Goal: Navigation & Orientation: Find specific page/section

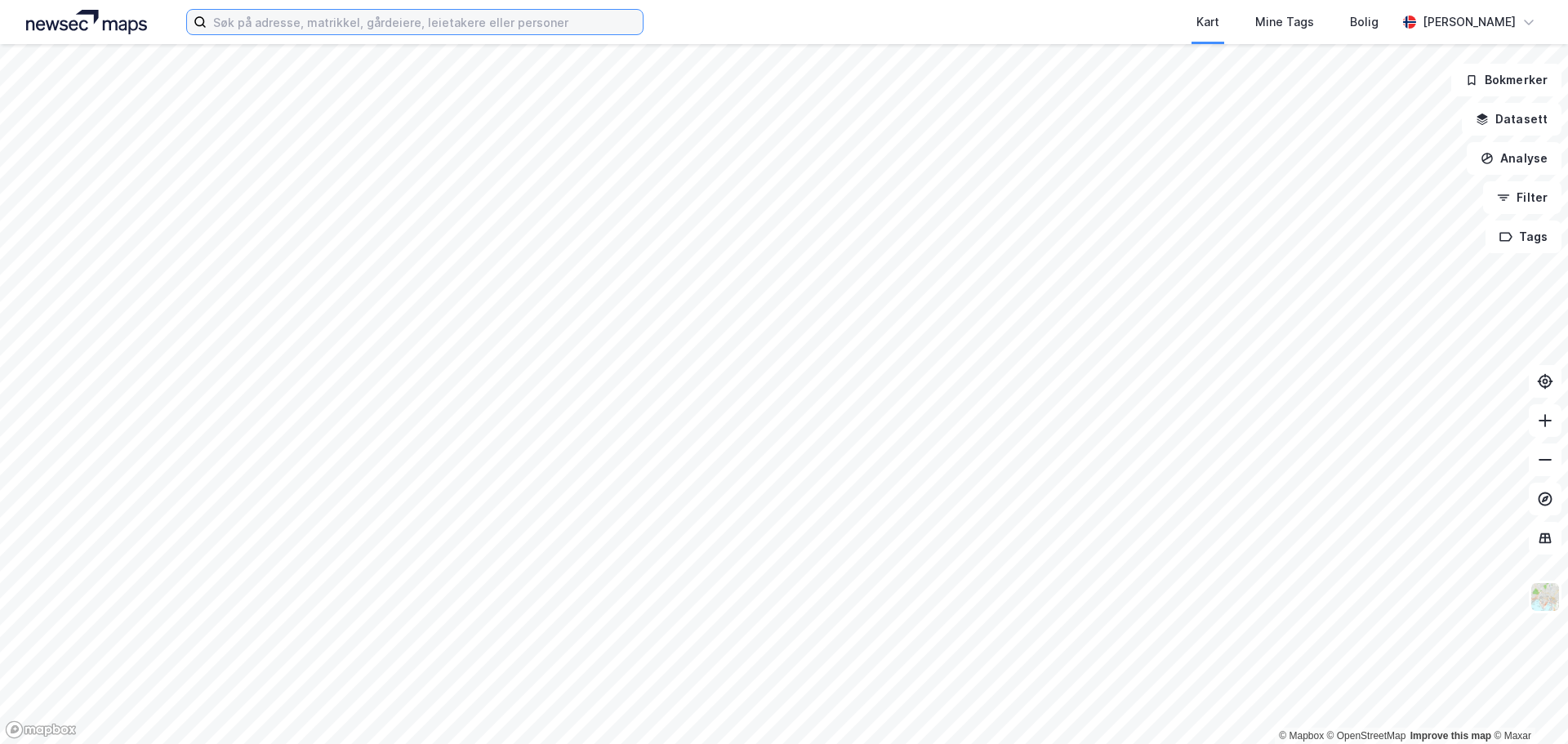
click at [494, 14] on input at bounding box center [425, 22] width 437 height 25
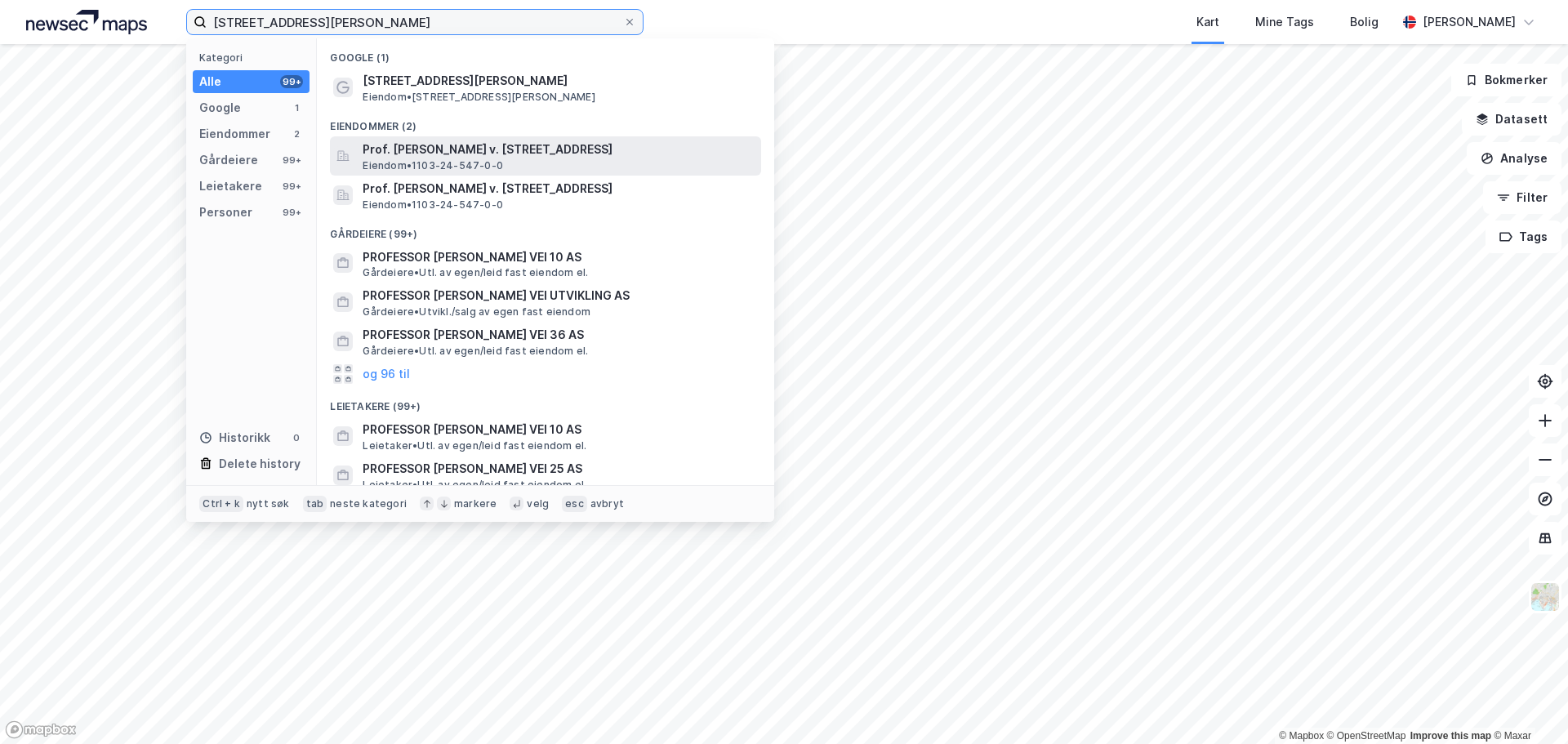
type input "[STREET_ADDRESS][PERSON_NAME]"
click at [514, 153] on span "Prof. [PERSON_NAME] v. [STREET_ADDRESS]" at bounding box center [559, 150] width 392 height 20
